Goal: Transaction & Acquisition: Download file/media

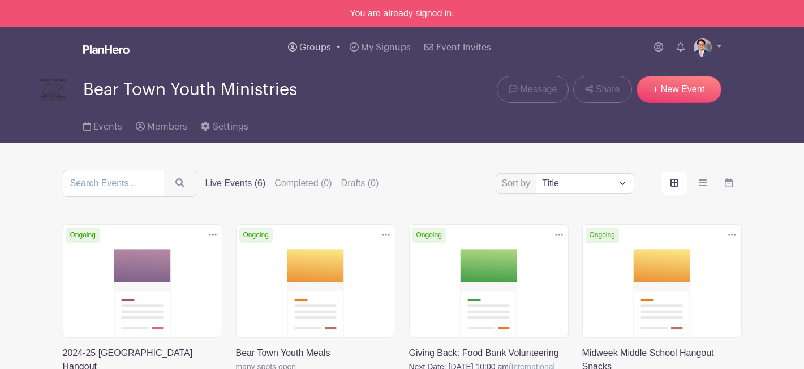
click at [297, 48] on icon at bounding box center [292, 46] width 9 height 9
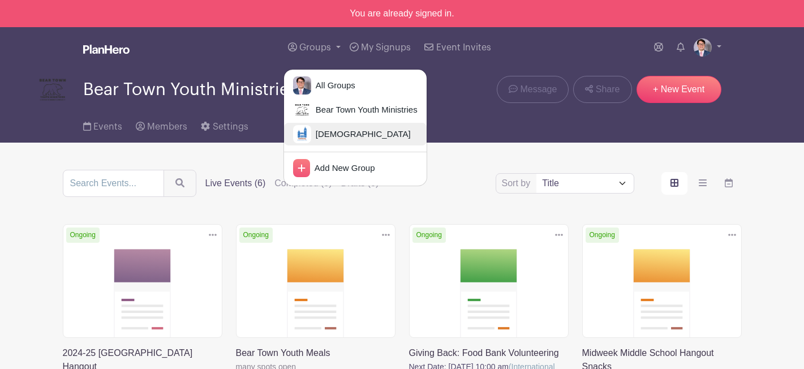
click at [313, 132] on span "[DEMOGRAPHIC_DATA]" at bounding box center [361, 134] width 100 height 13
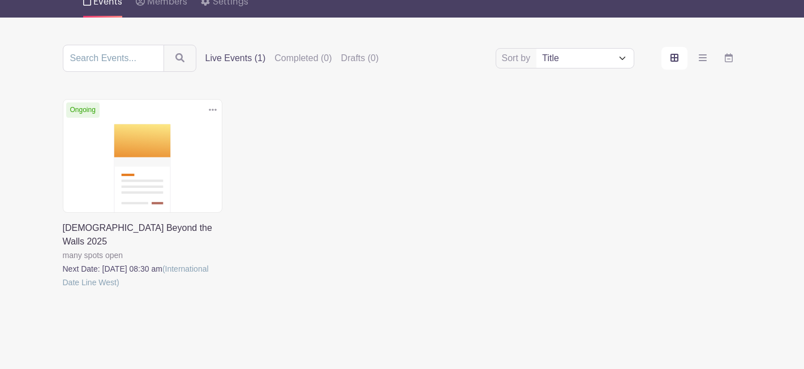
click at [63, 289] on link at bounding box center [63, 289] width 0 height 0
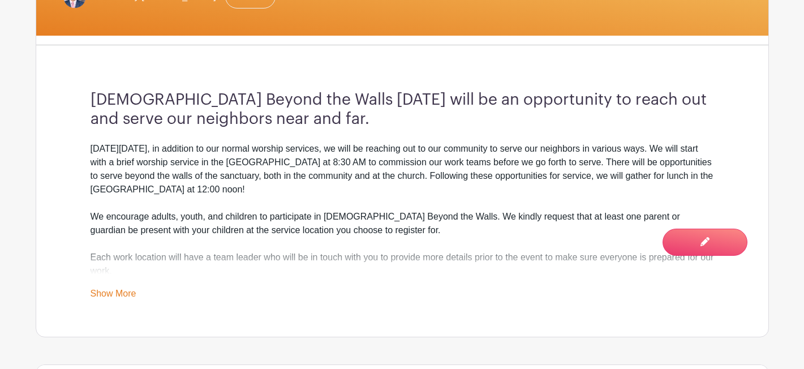
scroll to position [332, 0]
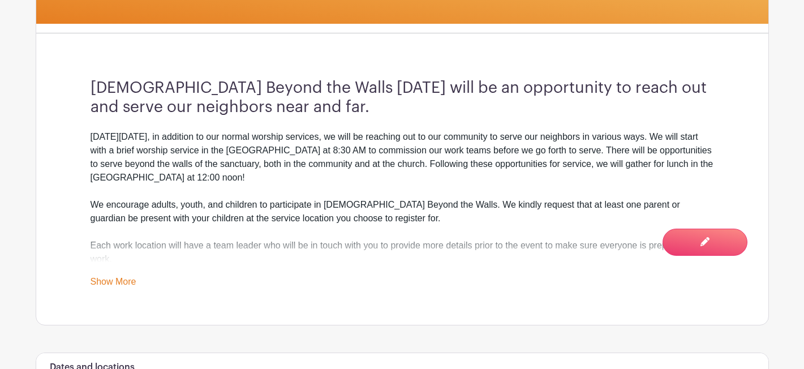
click at [115, 277] on link "Show More" at bounding box center [114, 284] width 46 height 14
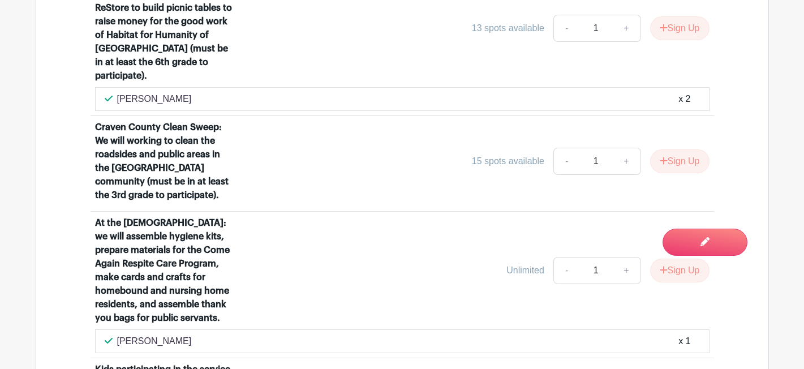
scroll to position [1184, 0]
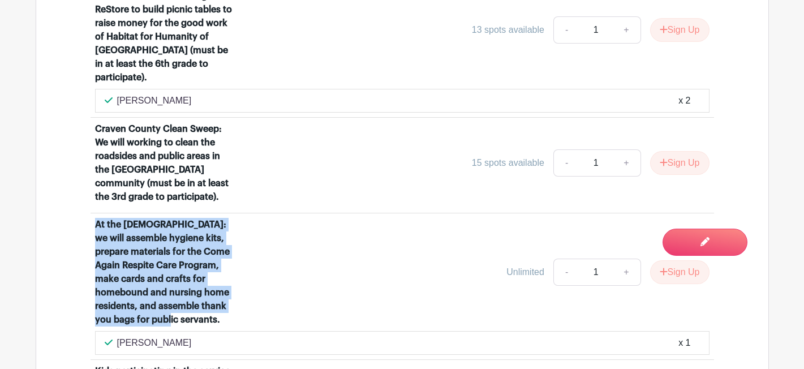
drag, startPoint x: 165, startPoint y: 299, endPoint x: 95, endPoint y: 202, distance: 119.9
click at [95, 218] on div "At the [DEMOGRAPHIC_DATA]: we will assemble hygiene kits, prepare materials for…" at bounding box center [165, 272] width 140 height 109
copy div "At the [DEMOGRAPHIC_DATA]: we will assemble hygiene kits, prepare materials for…"
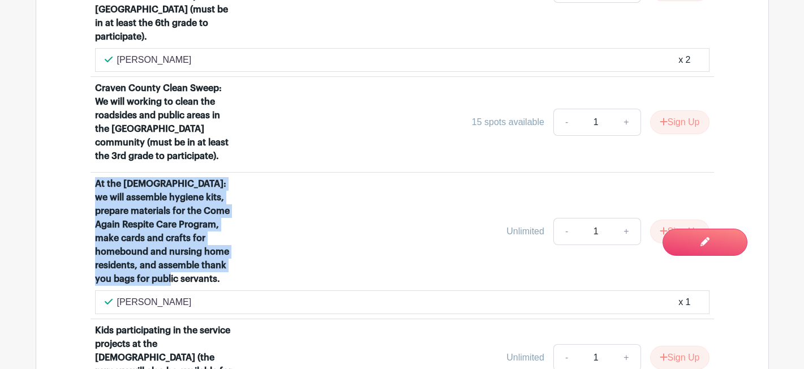
scroll to position [1224, 0]
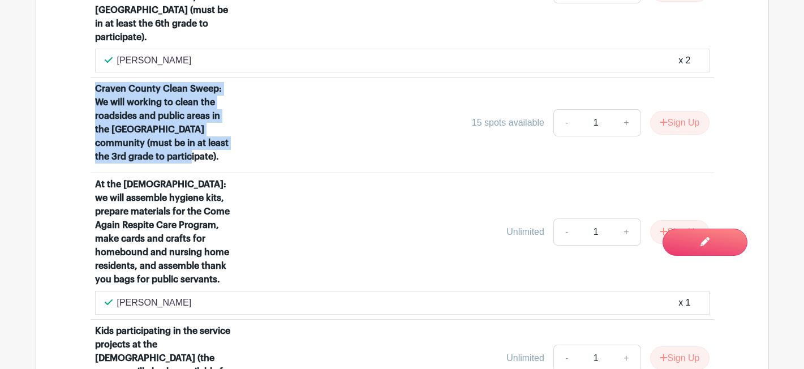
drag, startPoint x: 161, startPoint y: 135, endPoint x: 76, endPoint y: 68, distance: 108.4
click at [76, 68] on div "Religious Community Services (RCS): we will worship with the residents of the s…" at bounding box center [402, 35] width 678 height 734
copy div "Craven County Clean Sweep: We will working to clean the roadsides and public ar…"
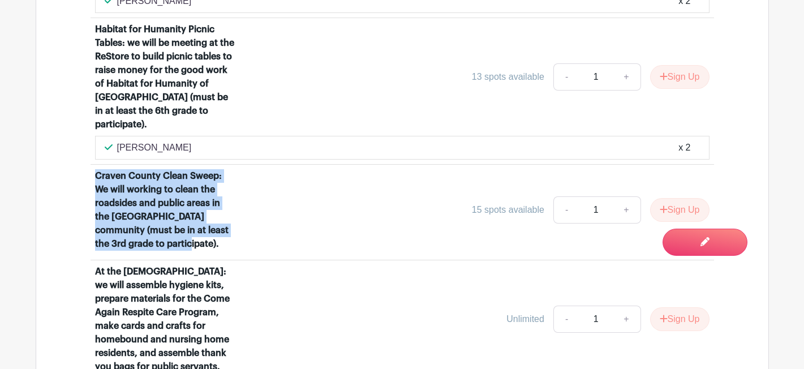
scroll to position [1129, 0]
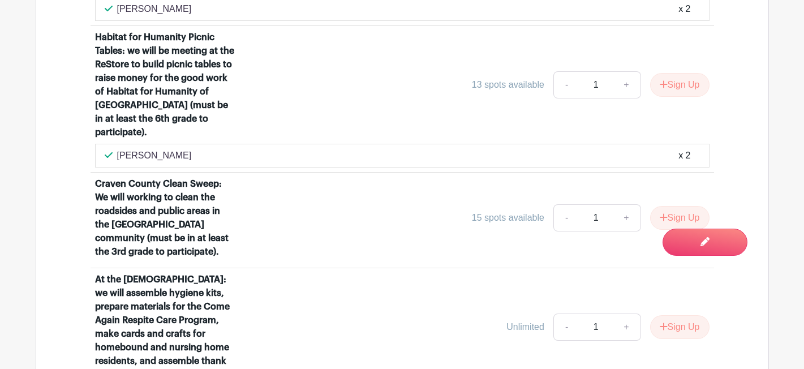
click at [159, 97] on div "Habitat for Humanity Picnic Tables: we will be meeting at the ReStore to build …" at bounding box center [165, 85] width 140 height 109
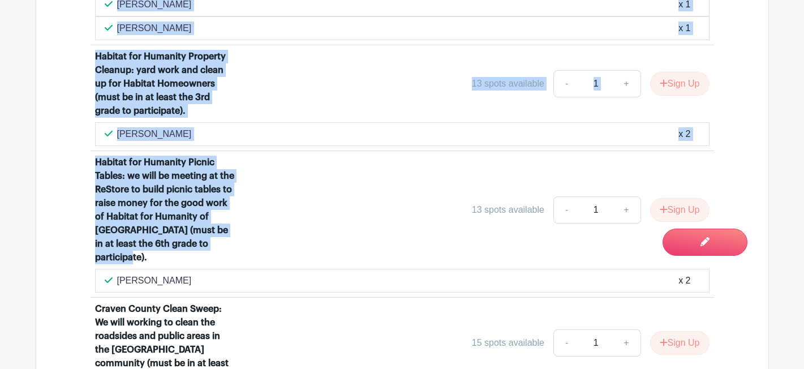
scroll to position [894, 0]
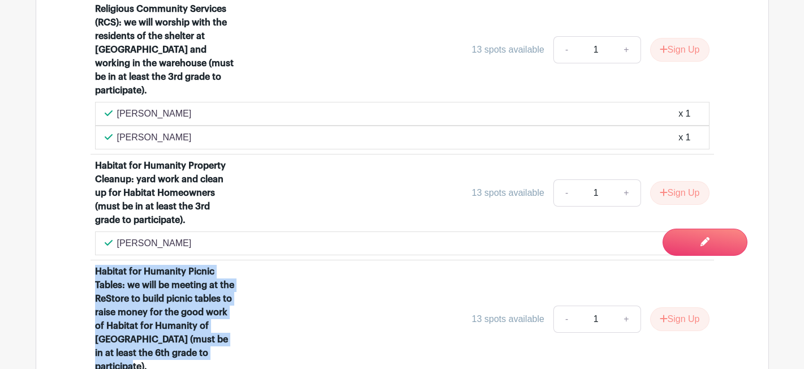
drag, startPoint x: 161, startPoint y: 115, endPoint x: 50, endPoint y: 246, distance: 171.5
click at [50, 246] on div "[DEMOGRAPHIC_DATA] Beyond the Walls Projects PRIVATE Religious Community Servic…" at bounding box center [403, 351] width 734 height 816
copy div "Habitat for Humanity Picnic Tables: we will be meeting at the ReStore to build …"
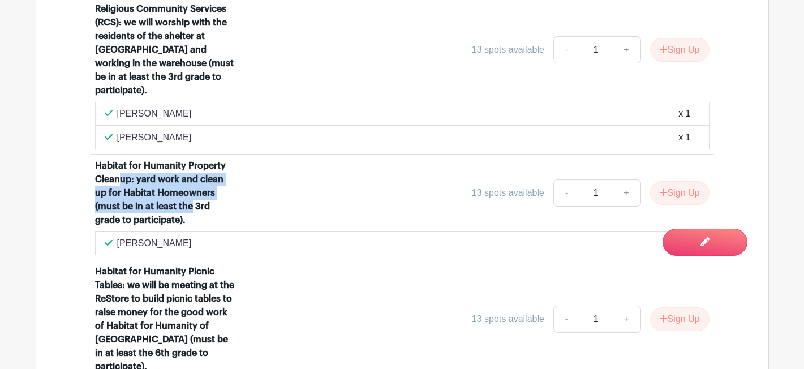
drag, startPoint x: 192, startPoint y: 190, endPoint x: 118, endPoint y: 160, distance: 80.5
click at [118, 160] on div "Habitat for Humanity Property Cleanup: yard work and clean up for Habitat Homeo…" at bounding box center [165, 193] width 140 height 68
click at [187, 185] on div "Habitat for Humanity Property Cleanup: yard work and clean up for Habitat Homeo…" at bounding box center [165, 193] width 140 height 68
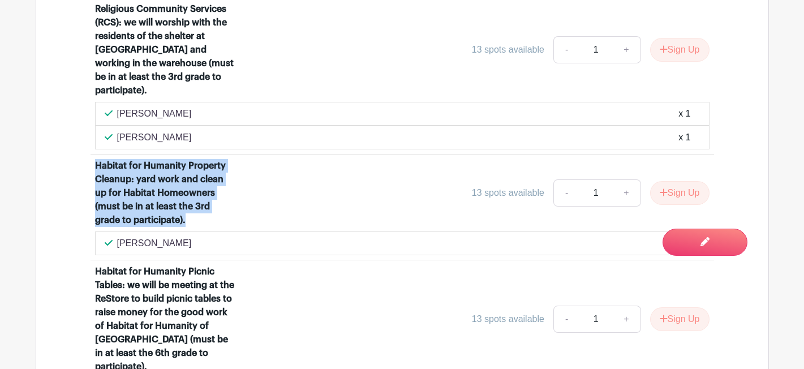
drag, startPoint x: 199, startPoint y: 198, endPoint x: 73, endPoint y: 139, distance: 138.8
click at [73, 139] on div "Religious Community Services (RCS): we will worship with the residents of the s…" at bounding box center [402, 365] width 678 height 734
copy div "Habitat for Humanity Property Cleanup: yard work and clean up for Habitat Homeo…"
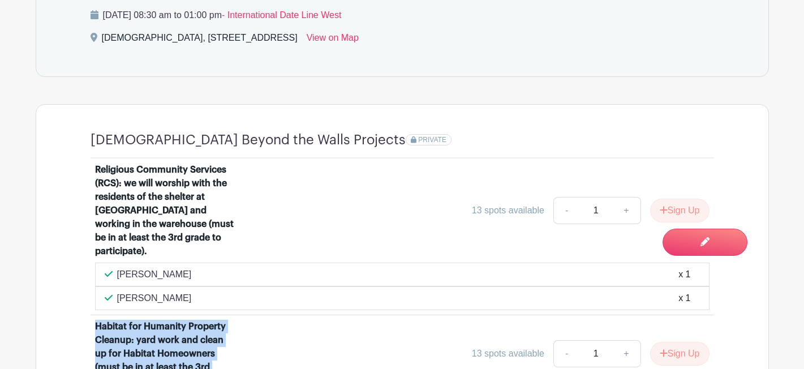
scroll to position [733, 0]
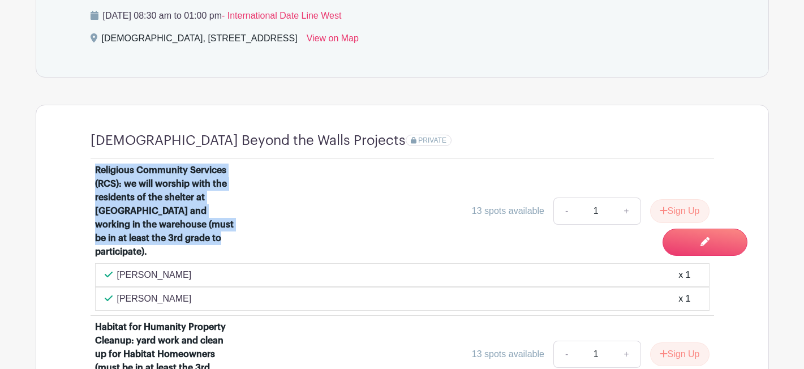
drag, startPoint x: 187, startPoint y: 228, endPoint x: 84, endPoint y: 166, distance: 120.1
copy div "Religious Community Services (RCS): we will worship with the residents of the s…"
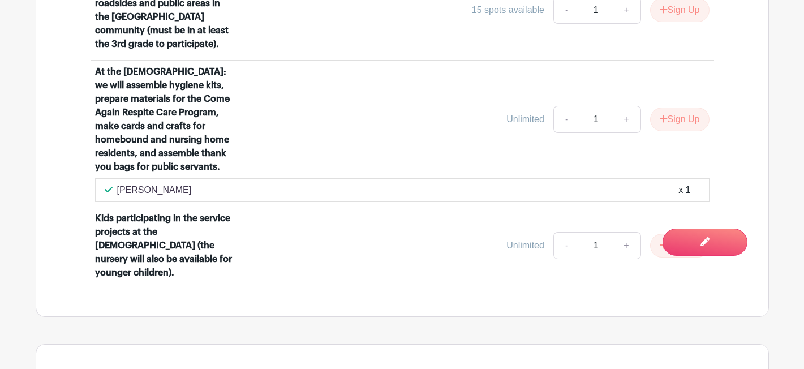
scroll to position [1335, 0]
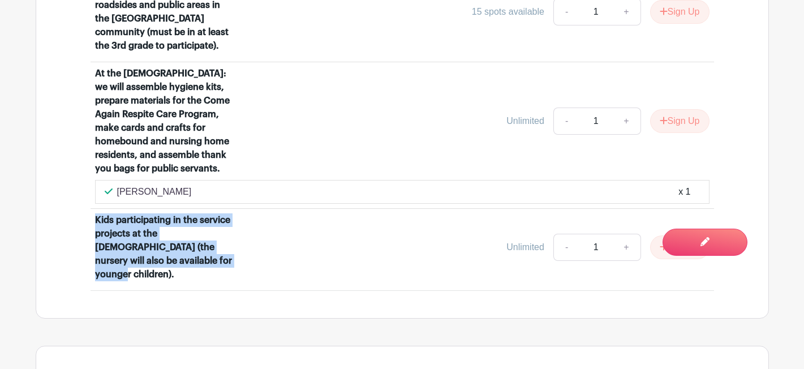
drag, startPoint x: 194, startPoint y: 241, endPoint x: 93, endPoint y: 192, distance: 112.2
click at [93, 209] on li "Kids participating in the service projects at the [DEMOGRAPHIC_DATA] (the nurse…" at bounding box center [403, 250] width 624 height 82
copy div "Kids participating in the service projects at the [DEMOGRAPHIC_DATA] (the nurse…"
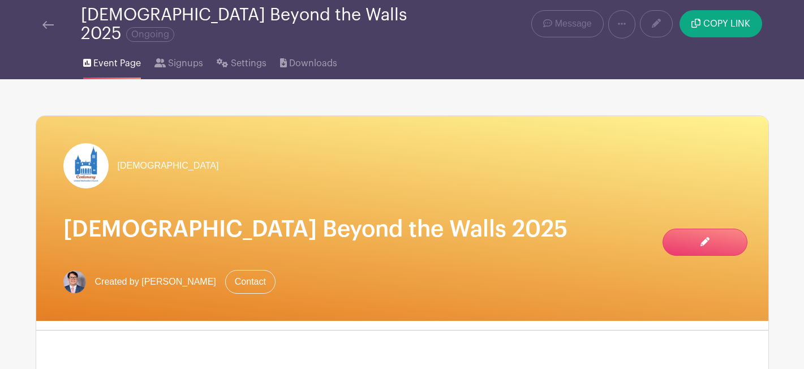
scroll to position [0, 0]
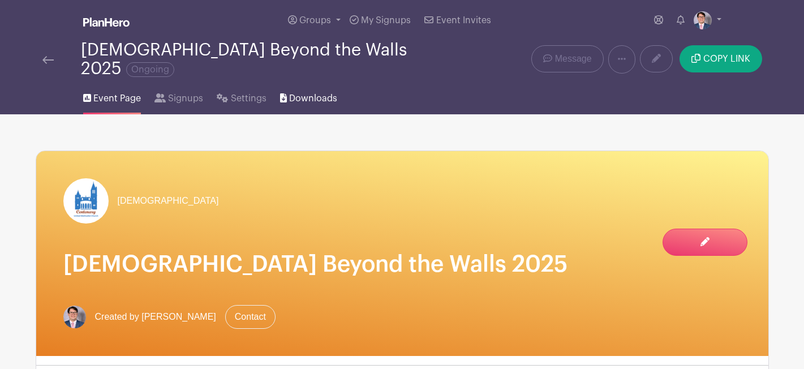
click at [301, 80] on link "Downloads" at bounding box center [308, 96] width 57 height 36
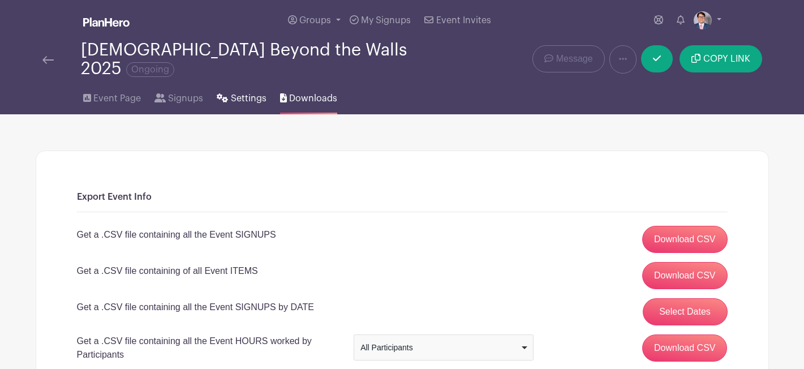
click at [248, 97] on link "Settings" at bounding box center [241, 96] width 49 height 36
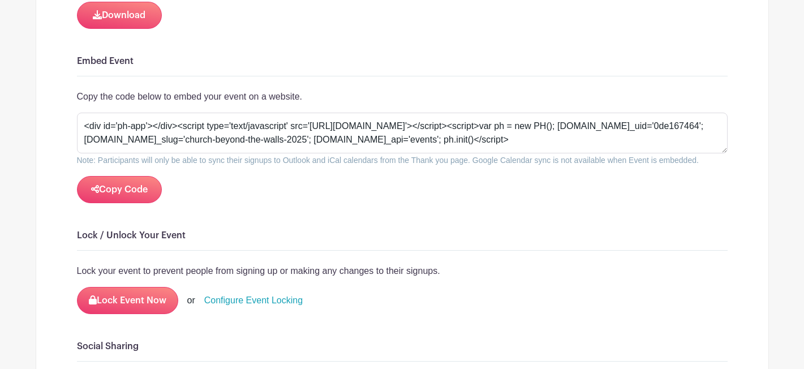
scroll to position [1076, 0]
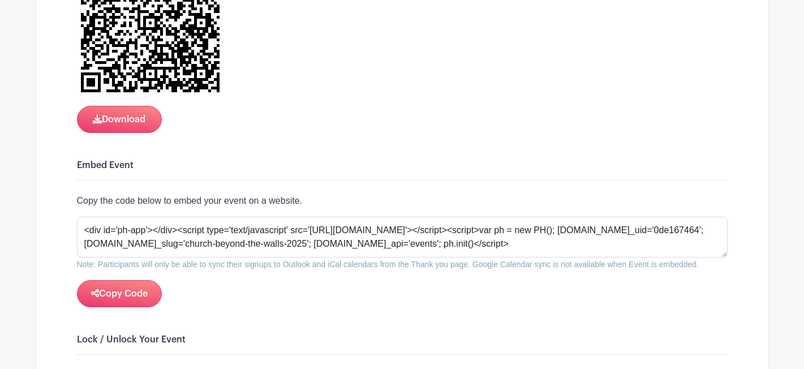
click at [121, 126] on div "Signups Make phone number mandatory when invitees are signing up. Limit users t…" at bounding box center [402, 27] width 651 height 1823
click at [112, 109] on button "Download" at bounding box center [119, 119] width 85 height 27
